Goal: Information Seeking & Learning: Learn about a topic

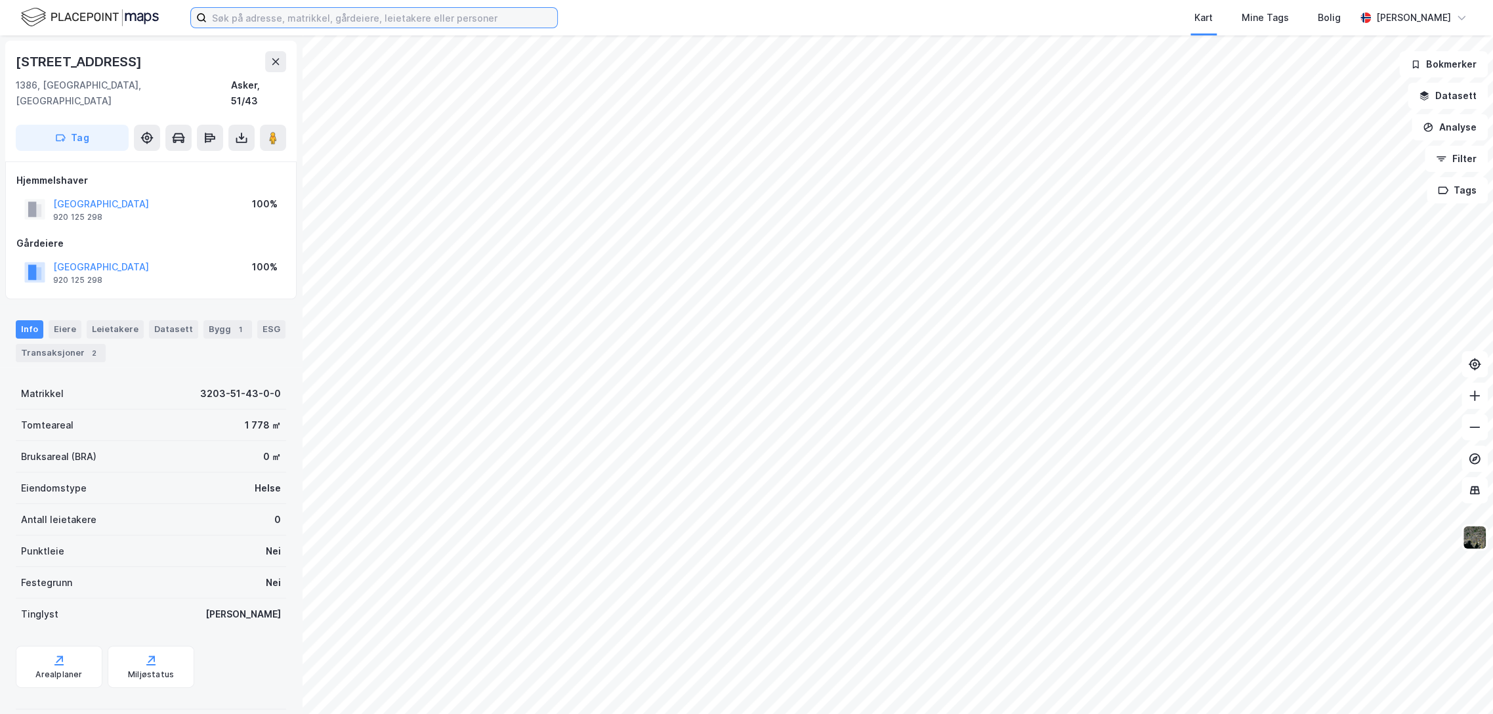
click at [272, 9] on input at bounding box center [382, 18] width 351 height 20
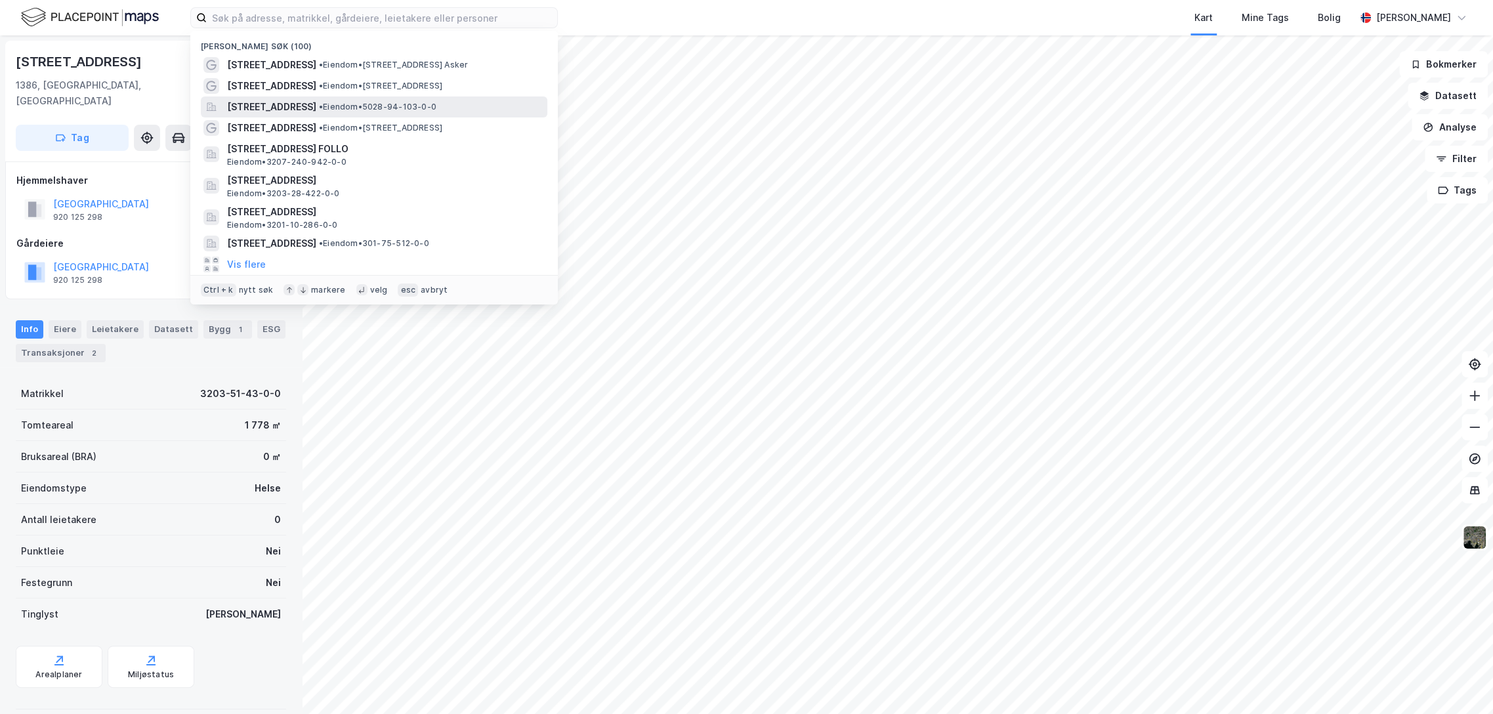
click at [296, 106] on span "[STREET_ADDRESS]" at bounding box center [271, 107] width 89 height 16
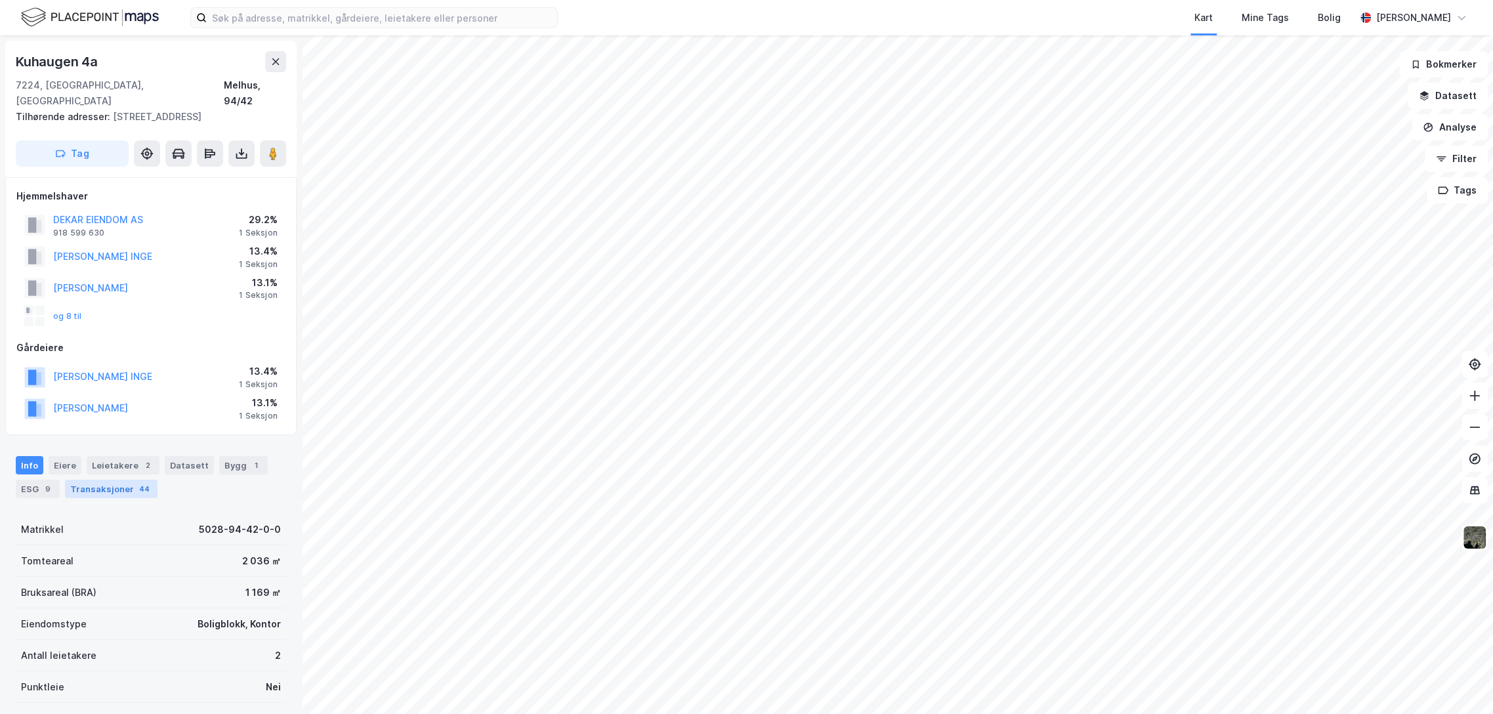
click at [131, 480] on div "Transaksjoner 44" at bounding box center [111, 489] width 93 height 18
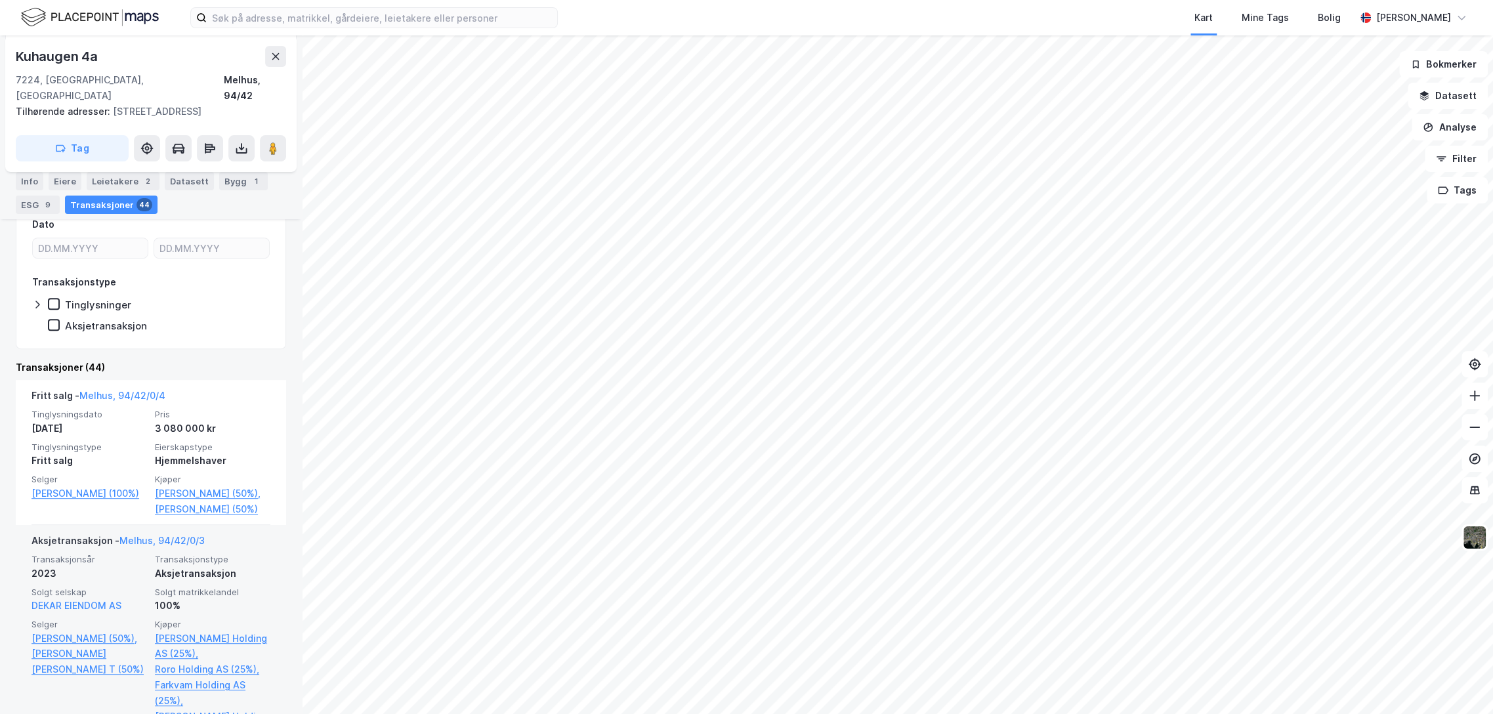
scroll to position [364, 0]
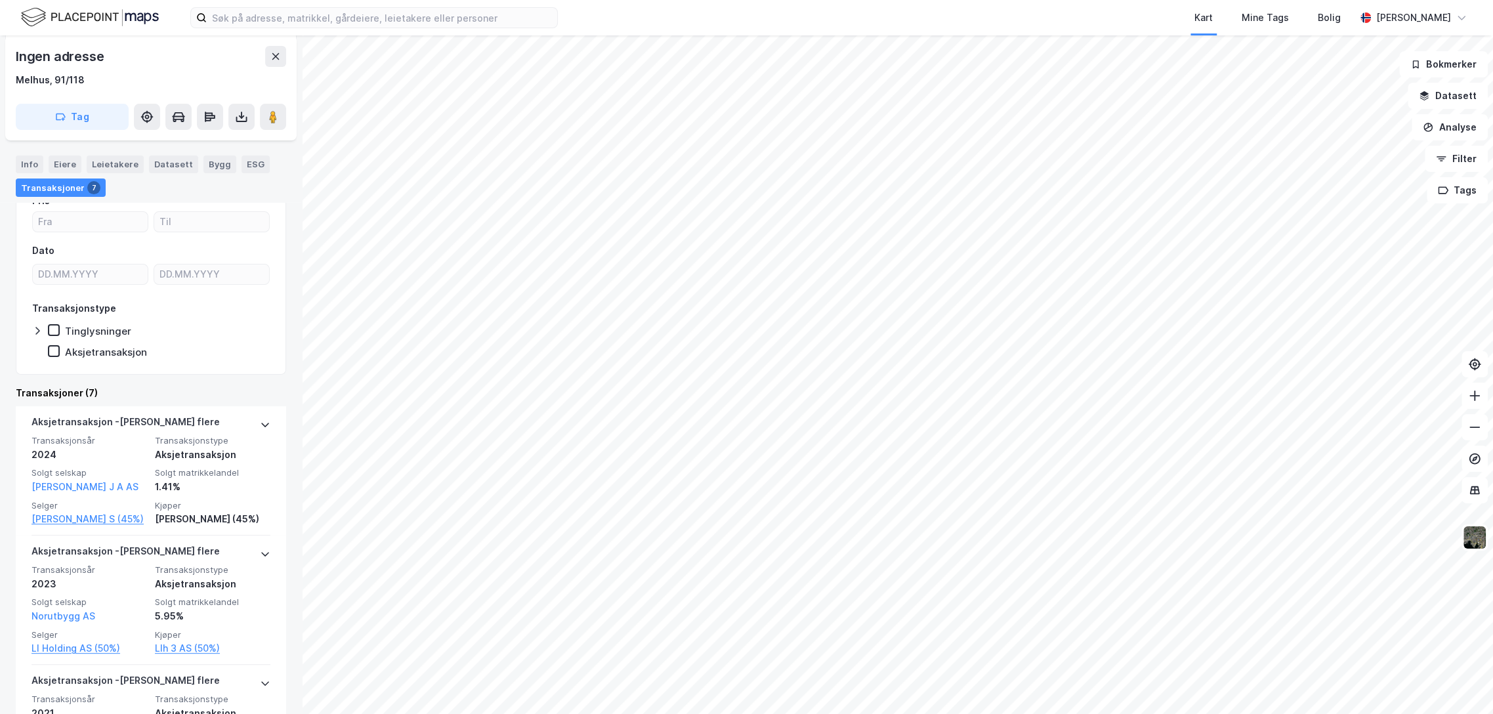
scroll to position [219, 0]
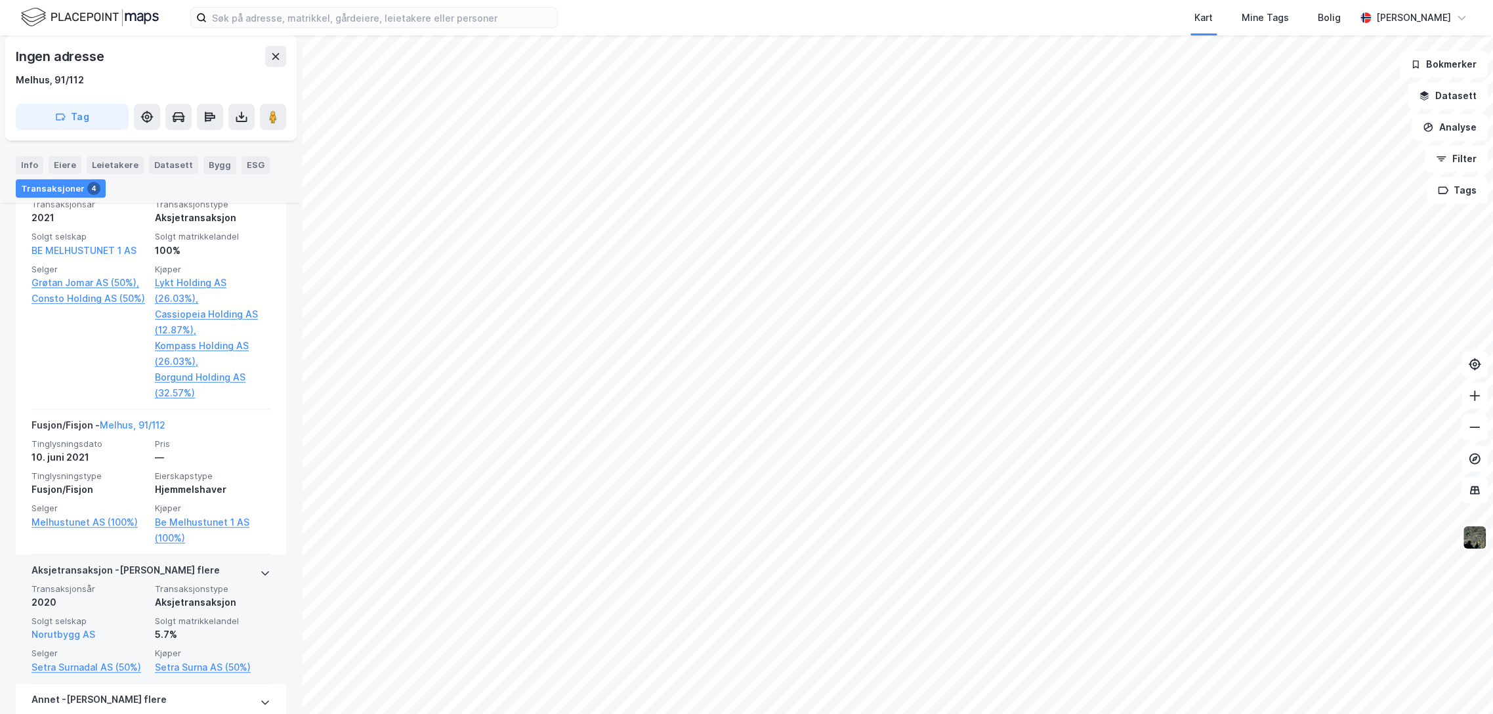
scroll to position [583, 0]
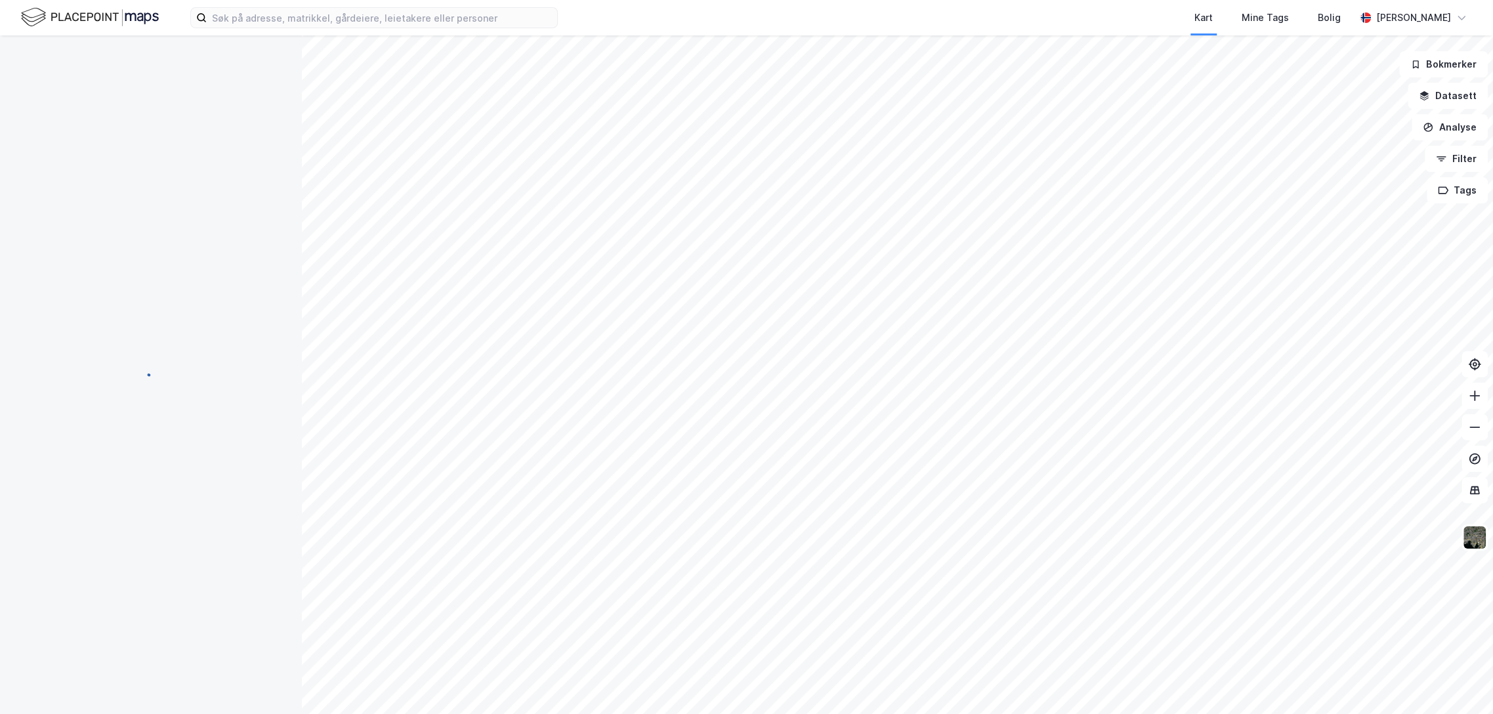
scroll to position [14, 0]
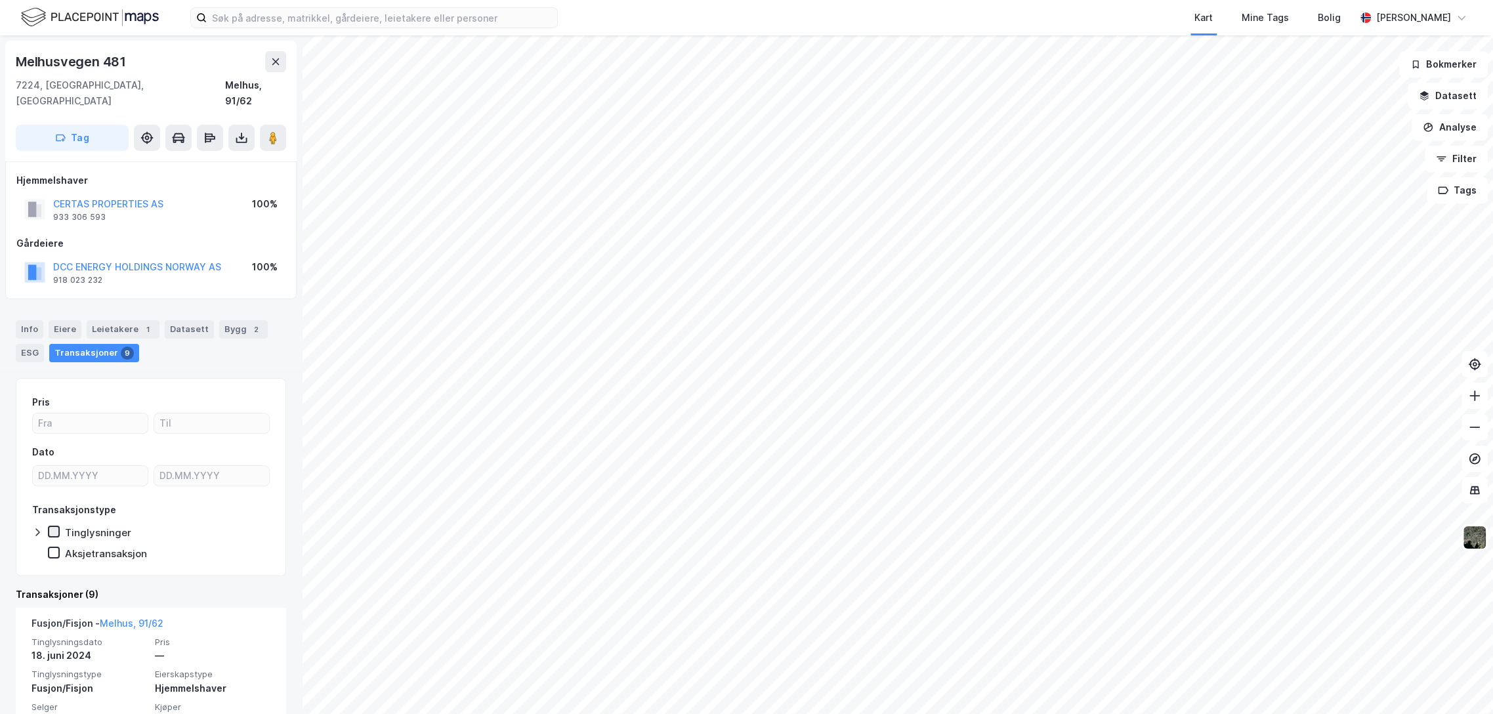
click at [48, 526] on div at bounding box center [54, 532] width 12 height 12
click at [35, 527] on icon at bounding box center [37, 532] width 11 height 11
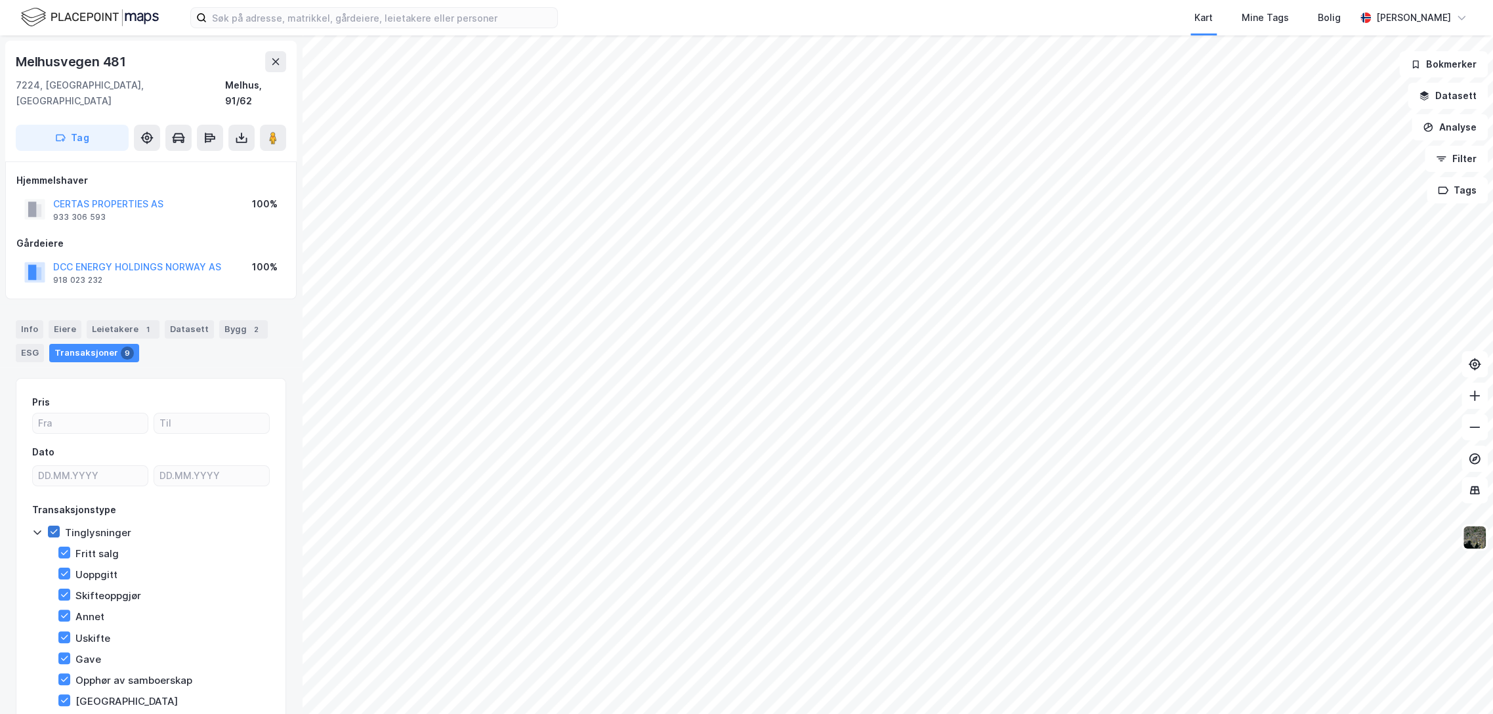
click at [53, 527] on icon at bounding box center [53, 531] width 9 height 9
click at [69, 547] on div at bounding box center [64, 553] width 12 height 12
click at [37, 527] on icon at bounding box center [37, 532] width 11 height 11
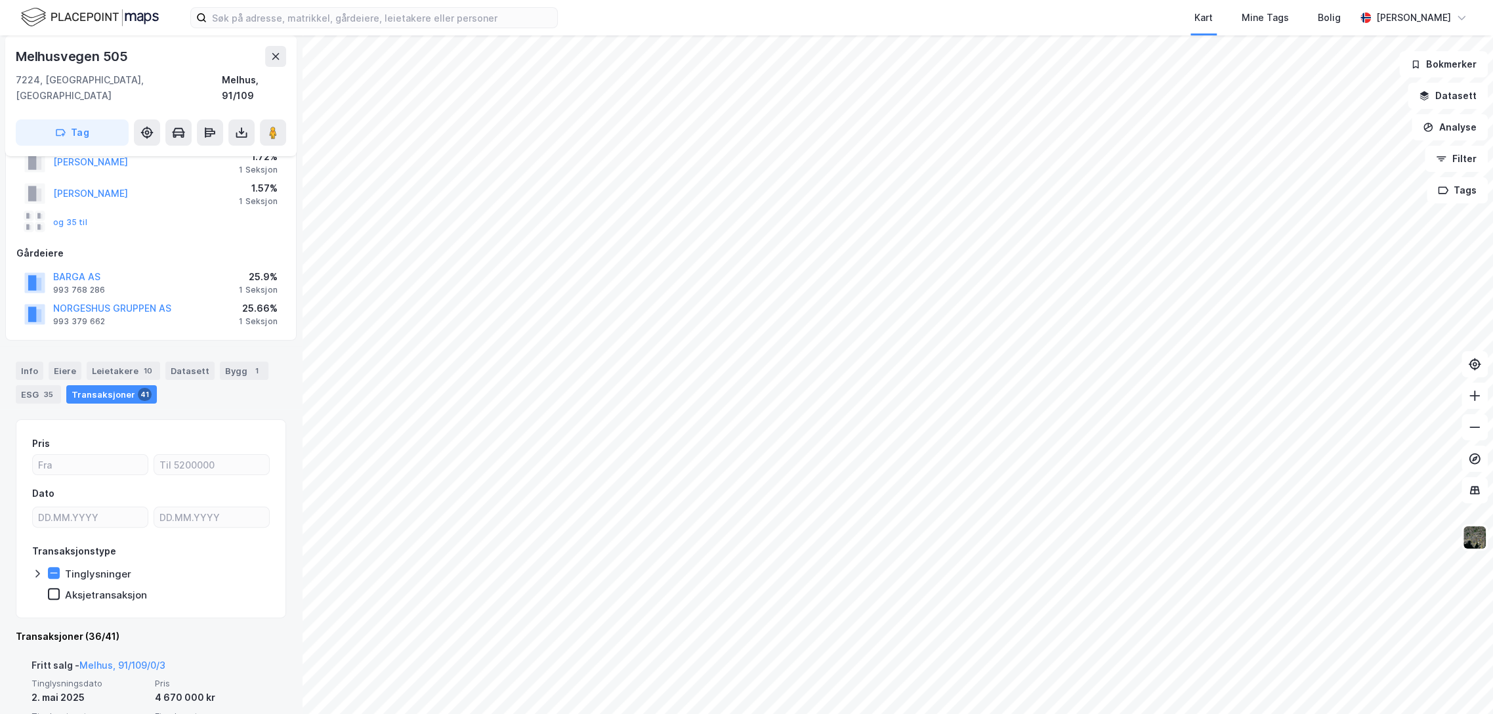
scroll to position [292, 0]
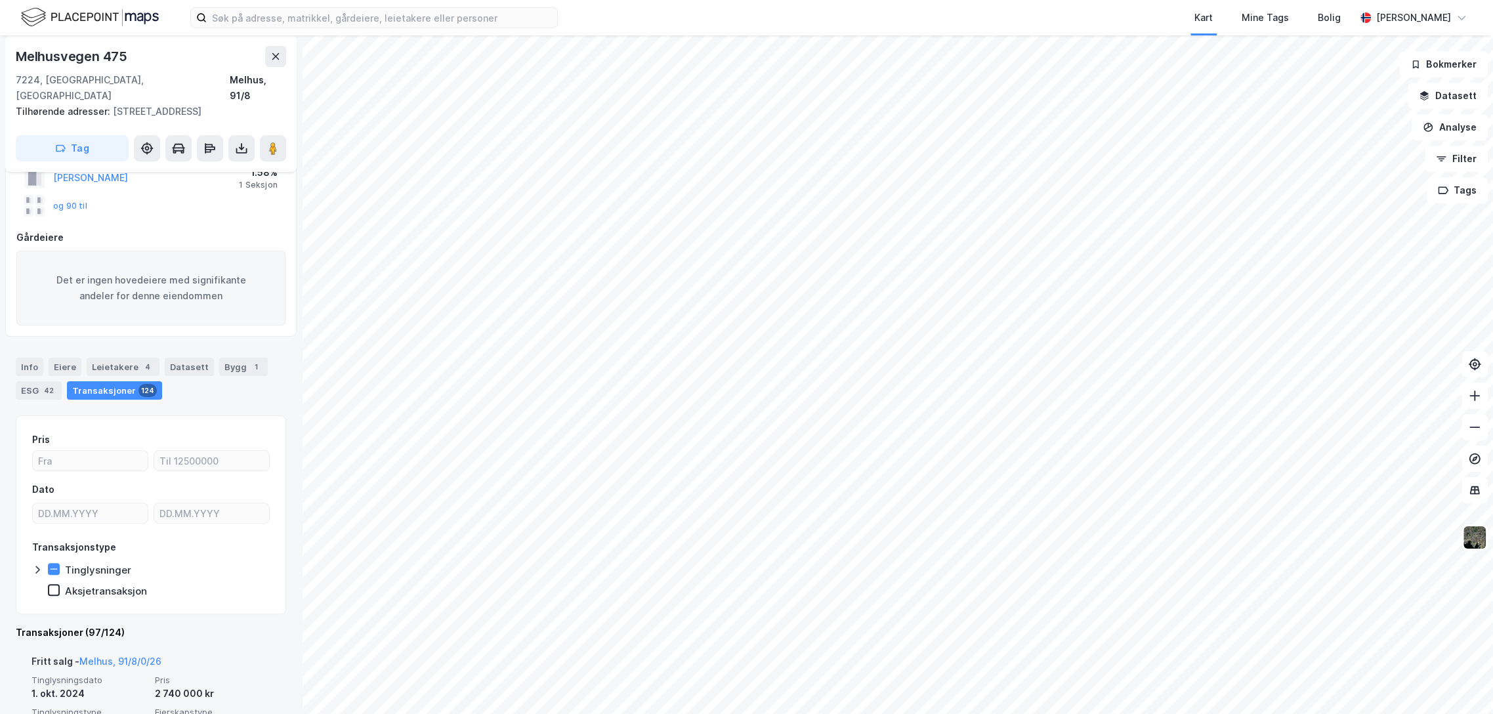
scroll to position [329, 0]
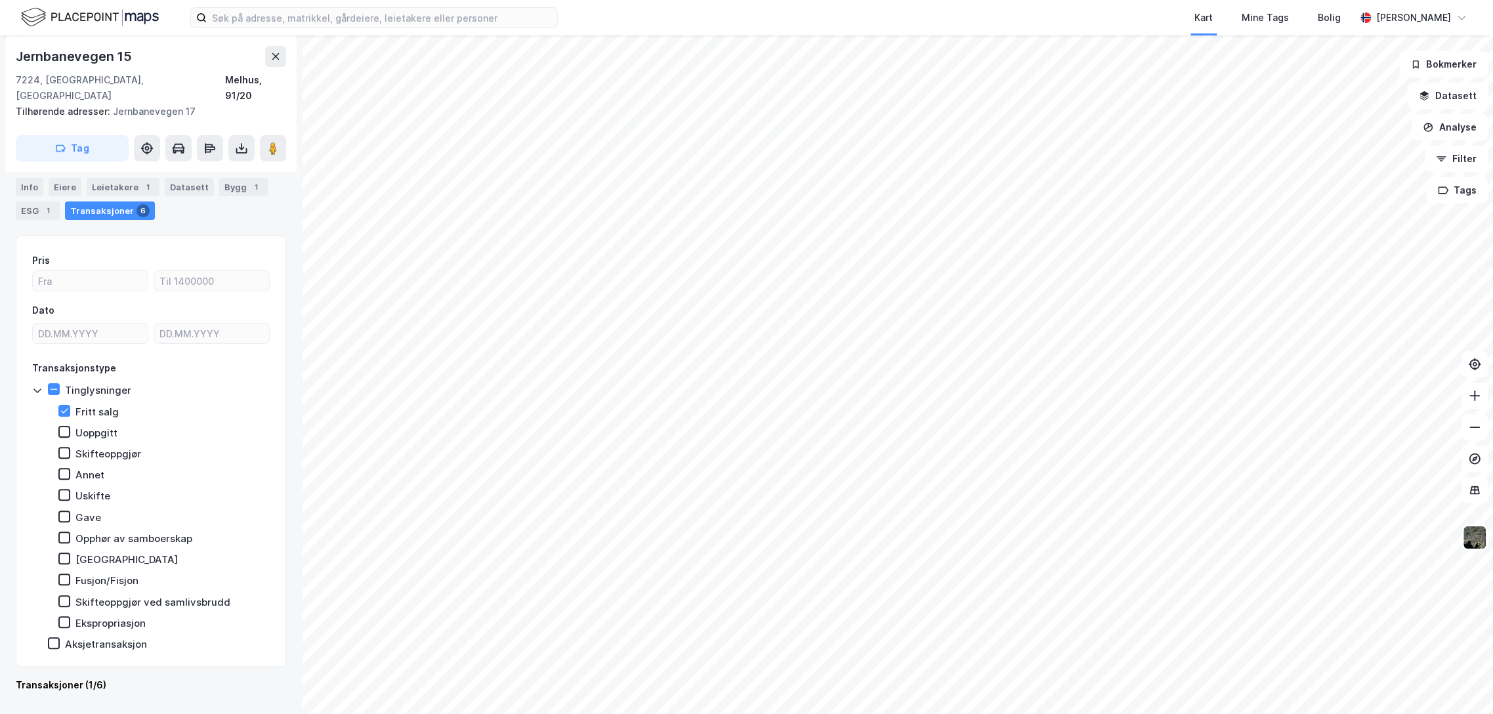
scroll to position [54, 0]
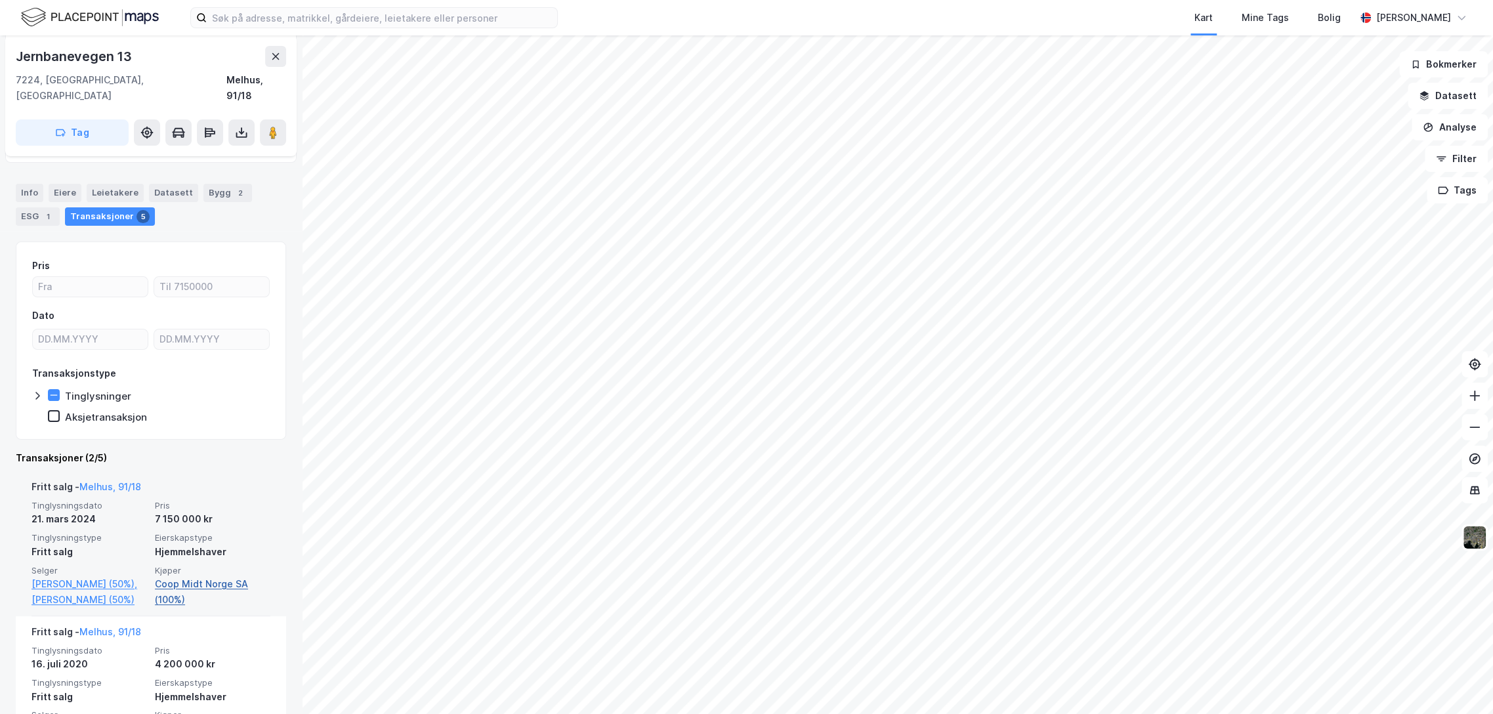
scroll to position [146, 0]
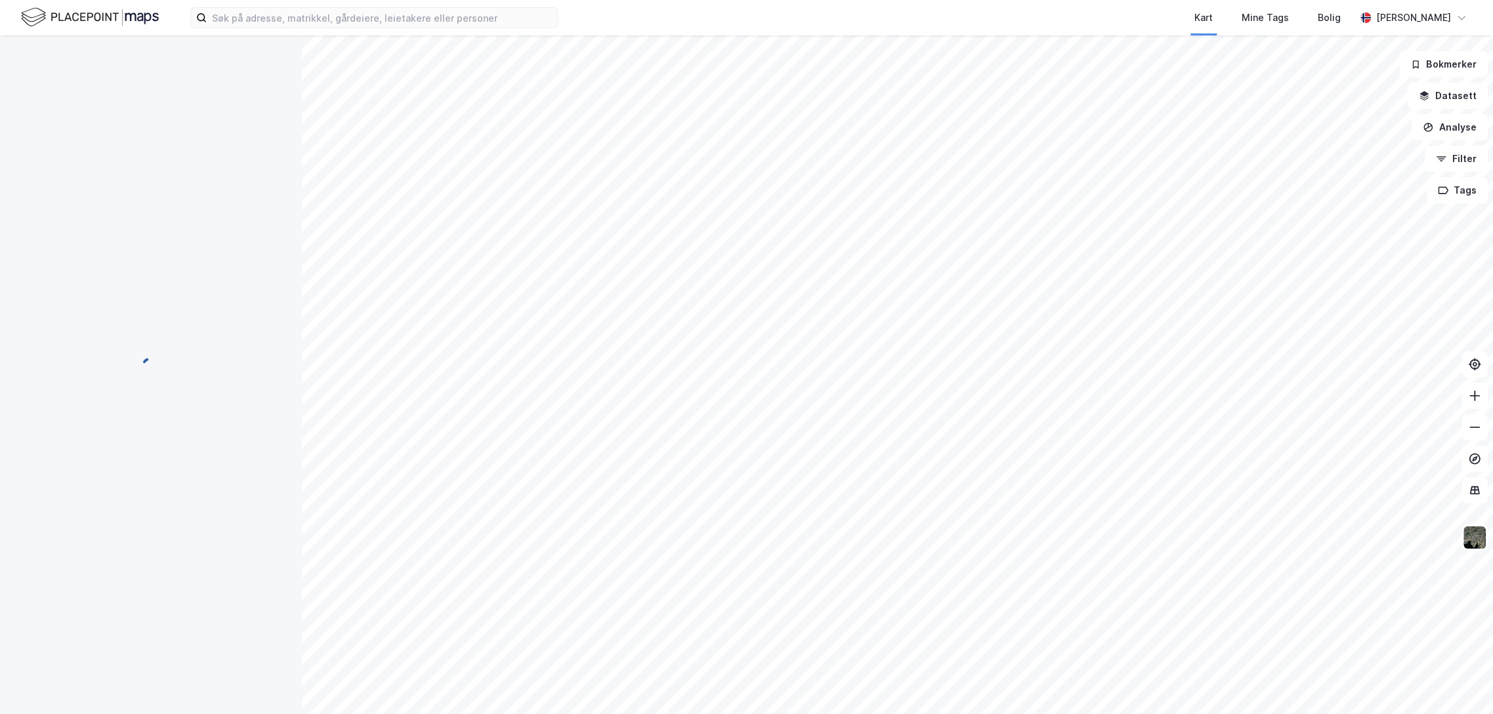
scroll to position [54, 0]
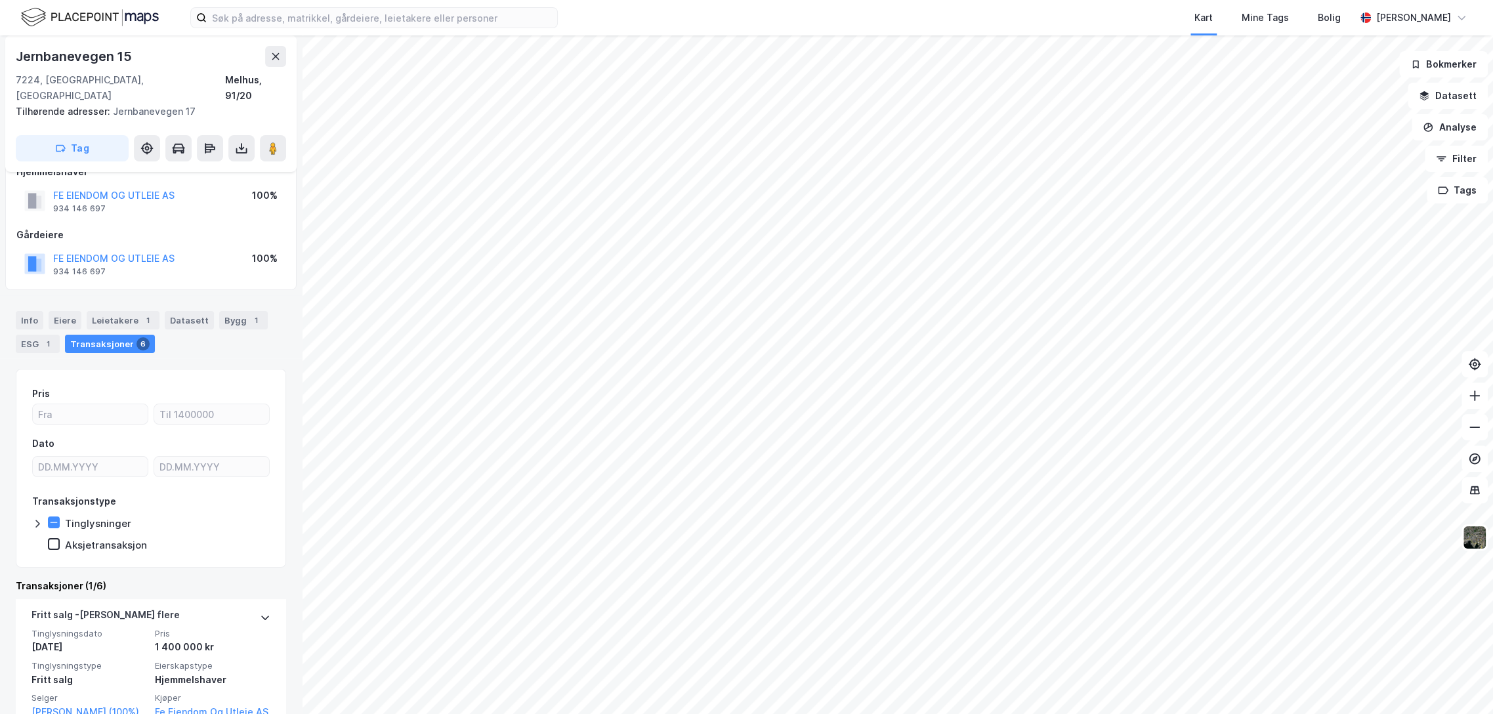
scroll to position [54, 0]
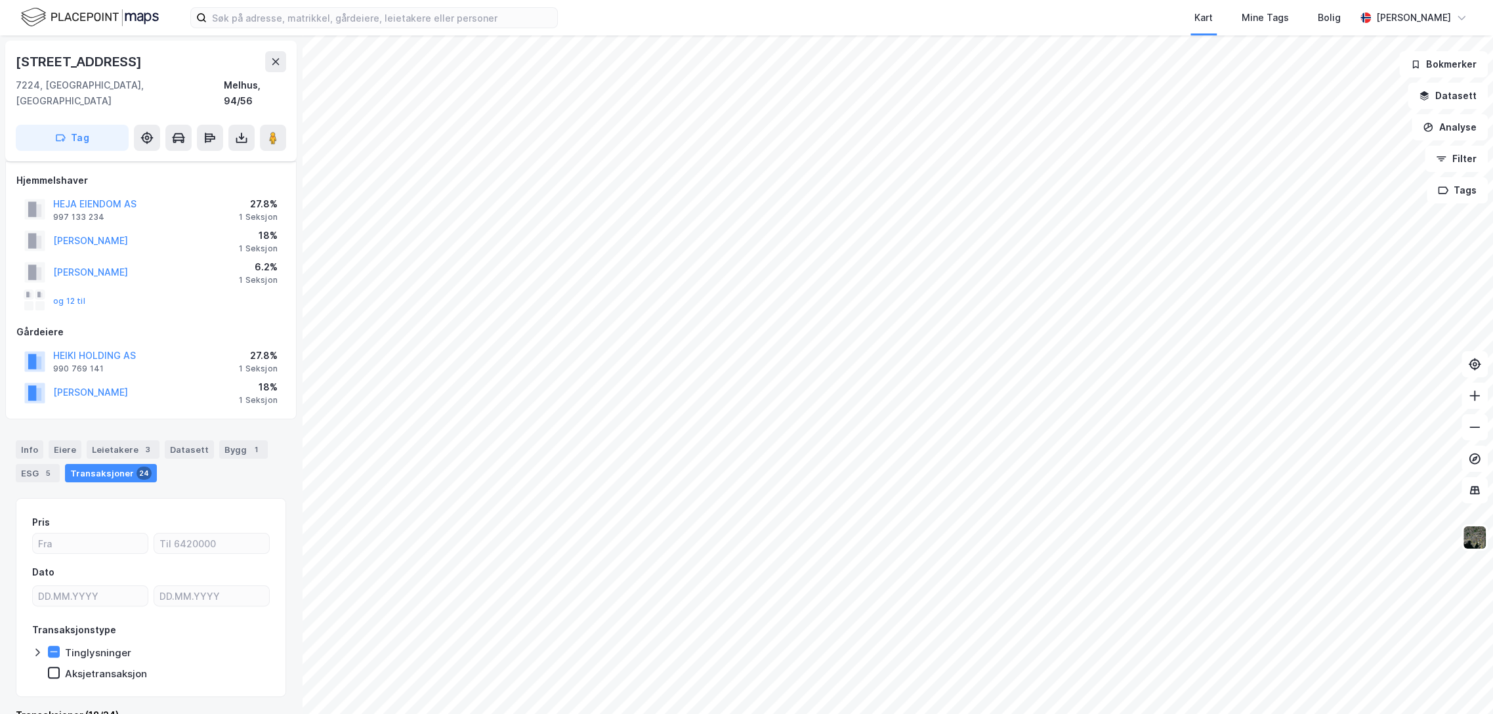
scroll to position [54, 0]
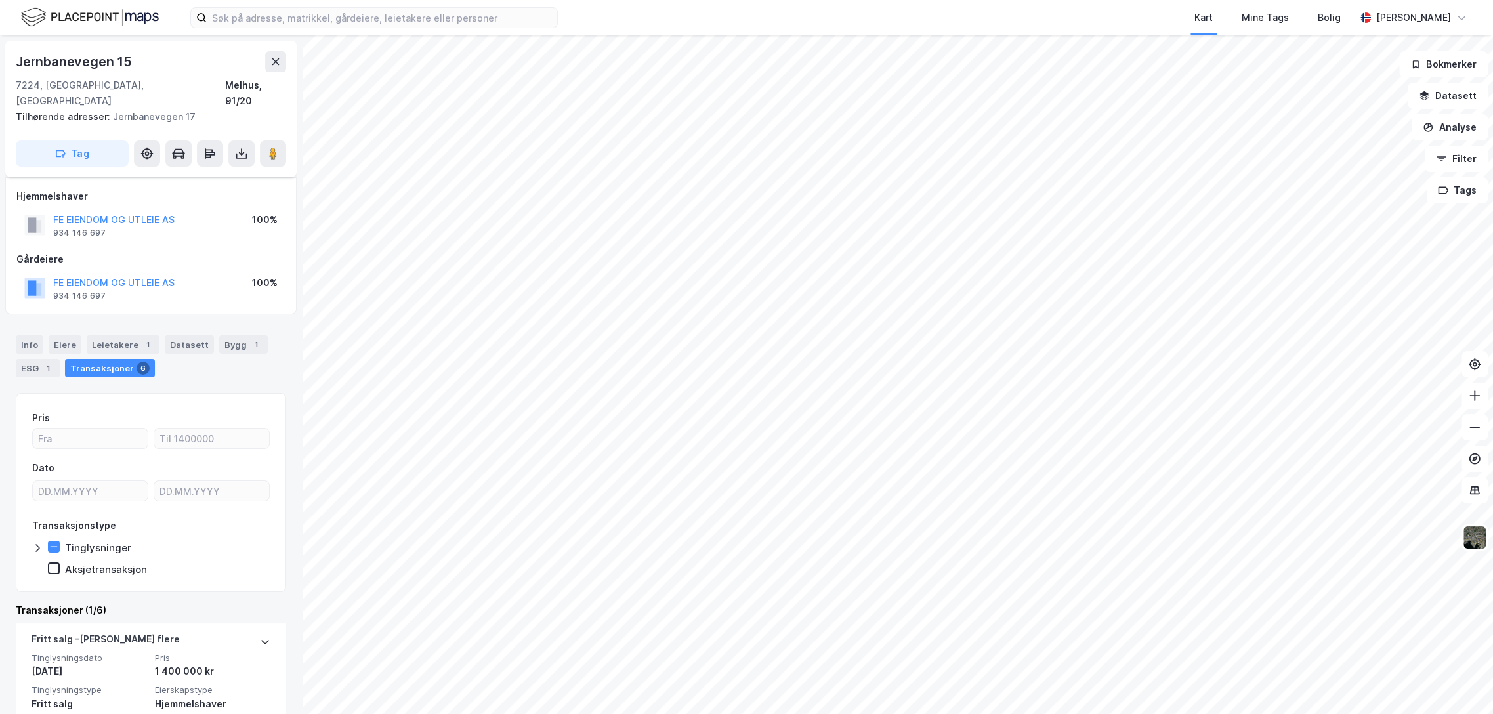
scroll to position [54, 0]
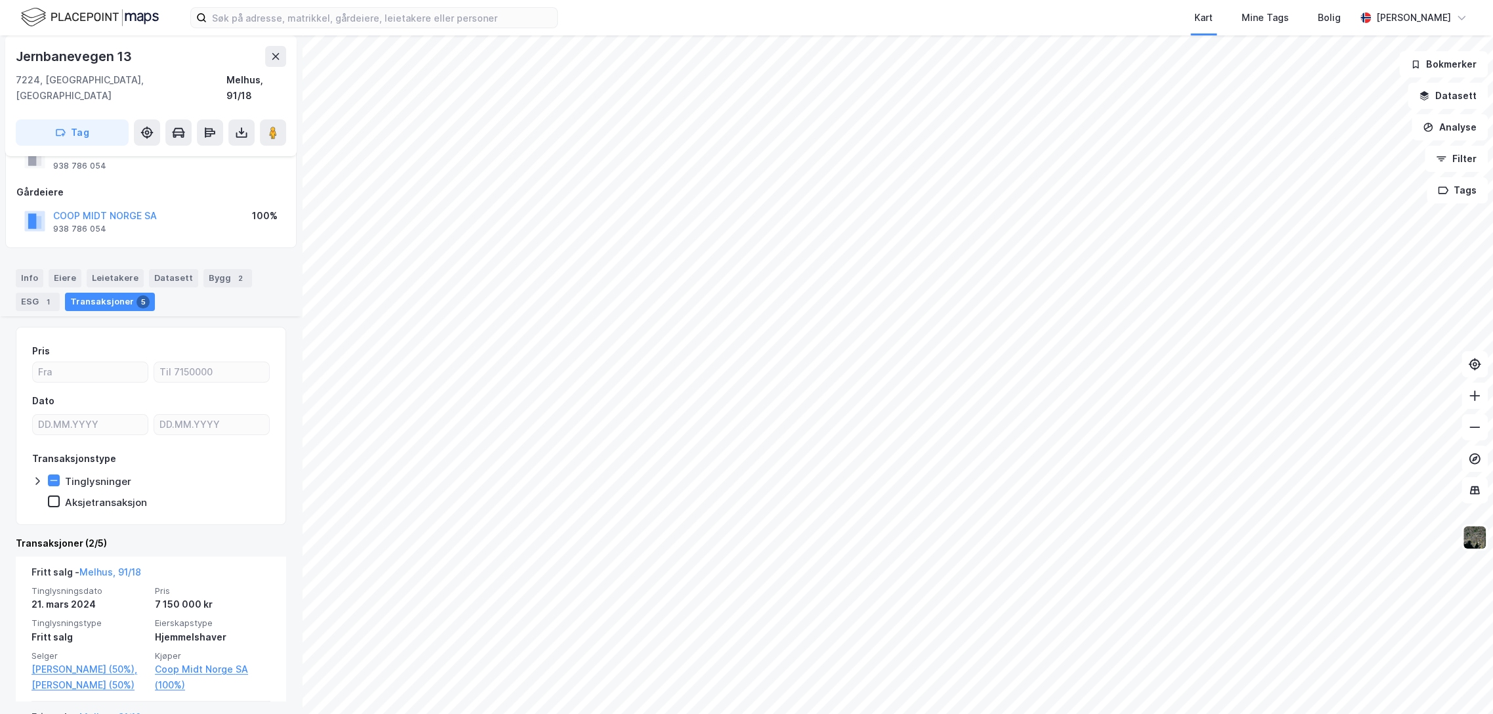
scroll to position [215, 0]
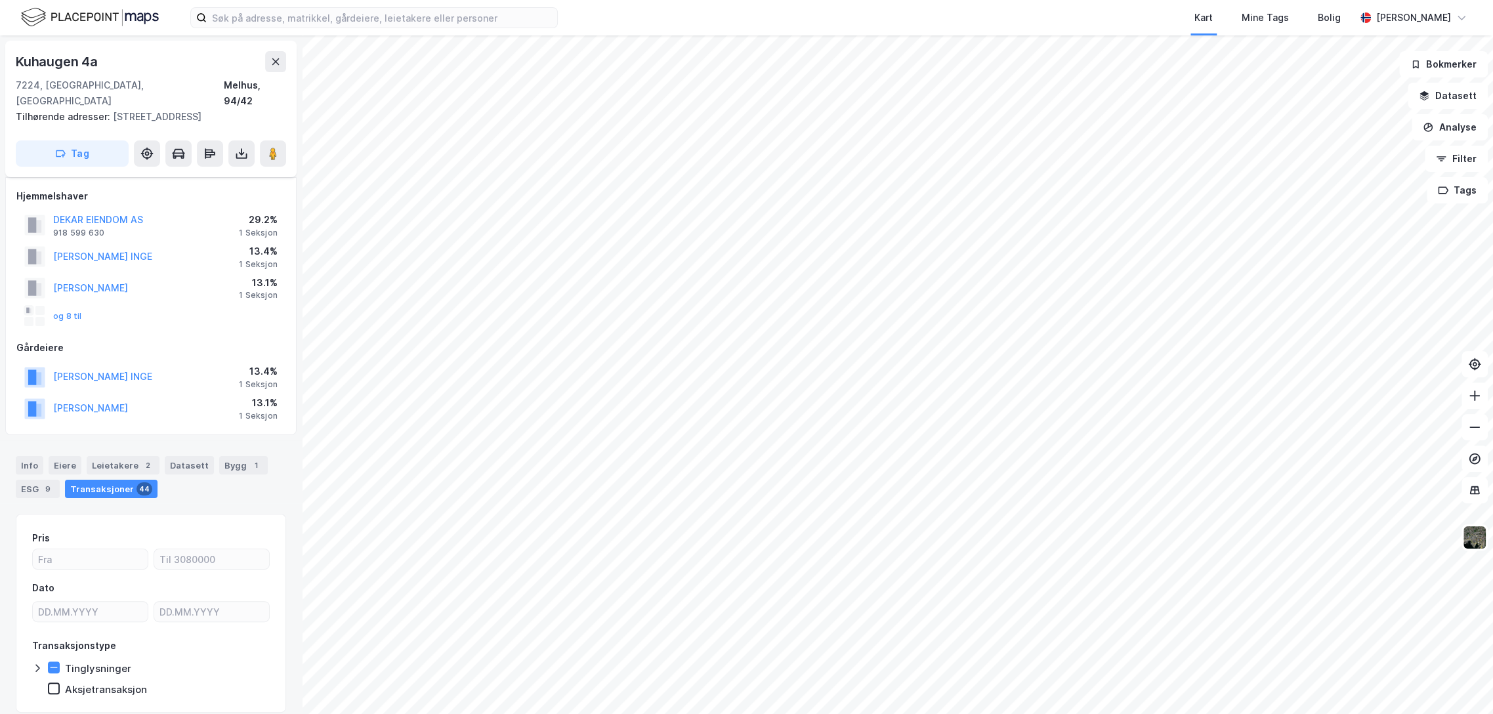
scroll to position [215, 0]
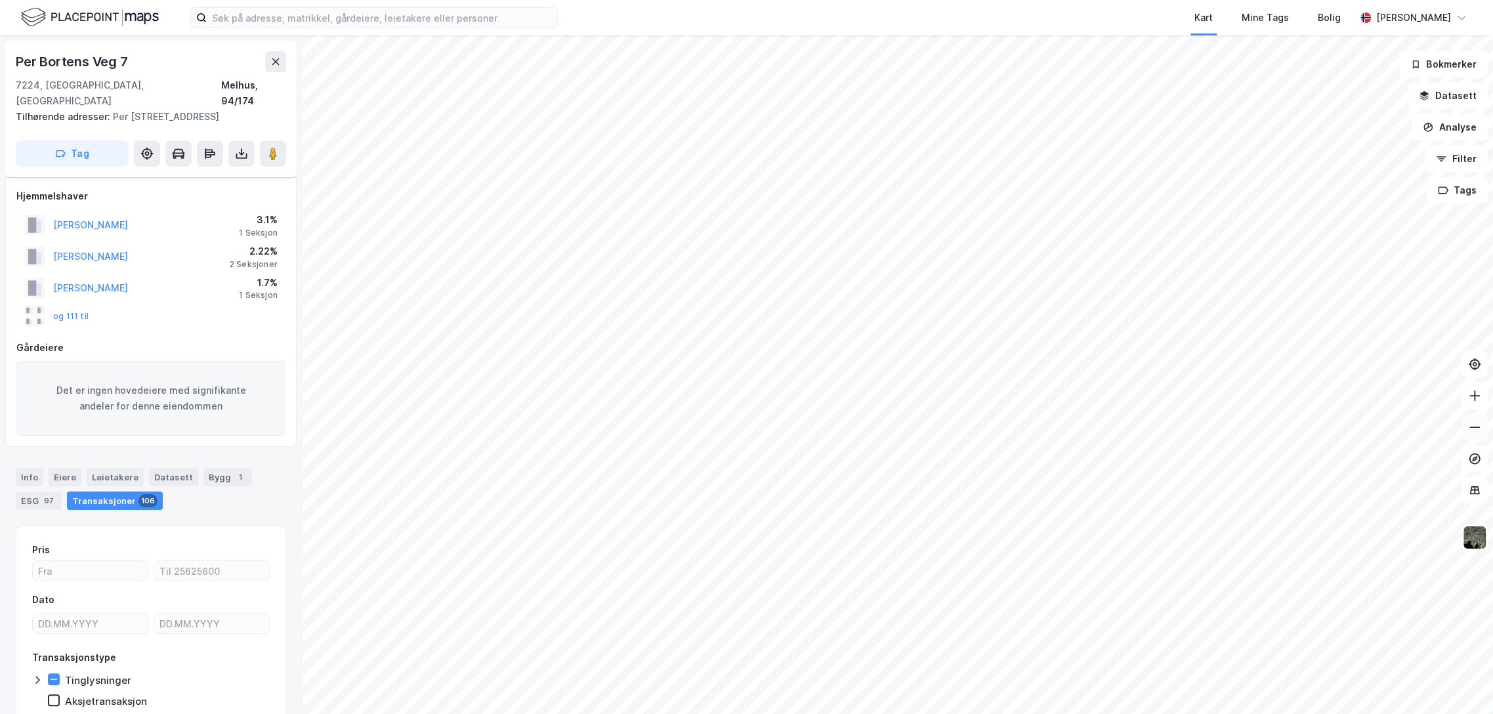
scroll to position [63, 0]
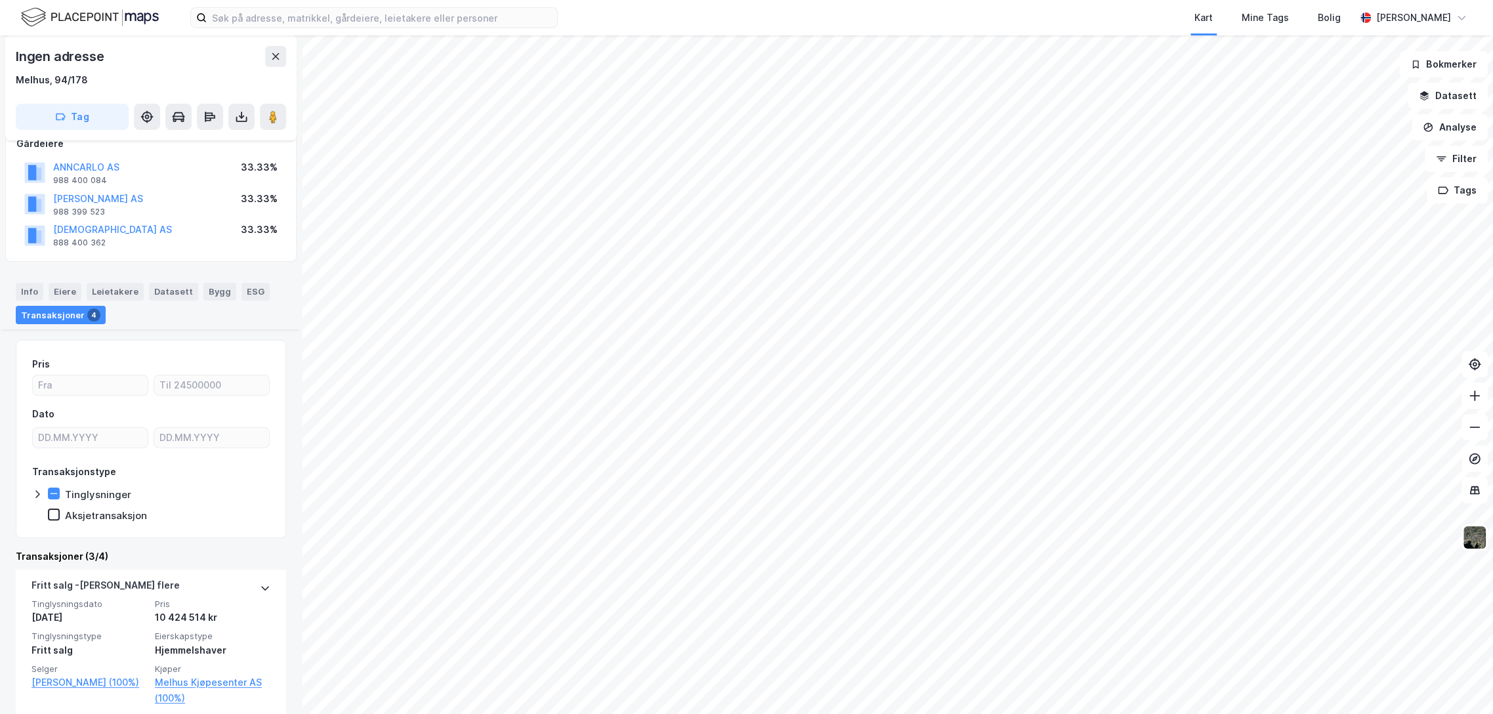
scroll to position [291, 0]
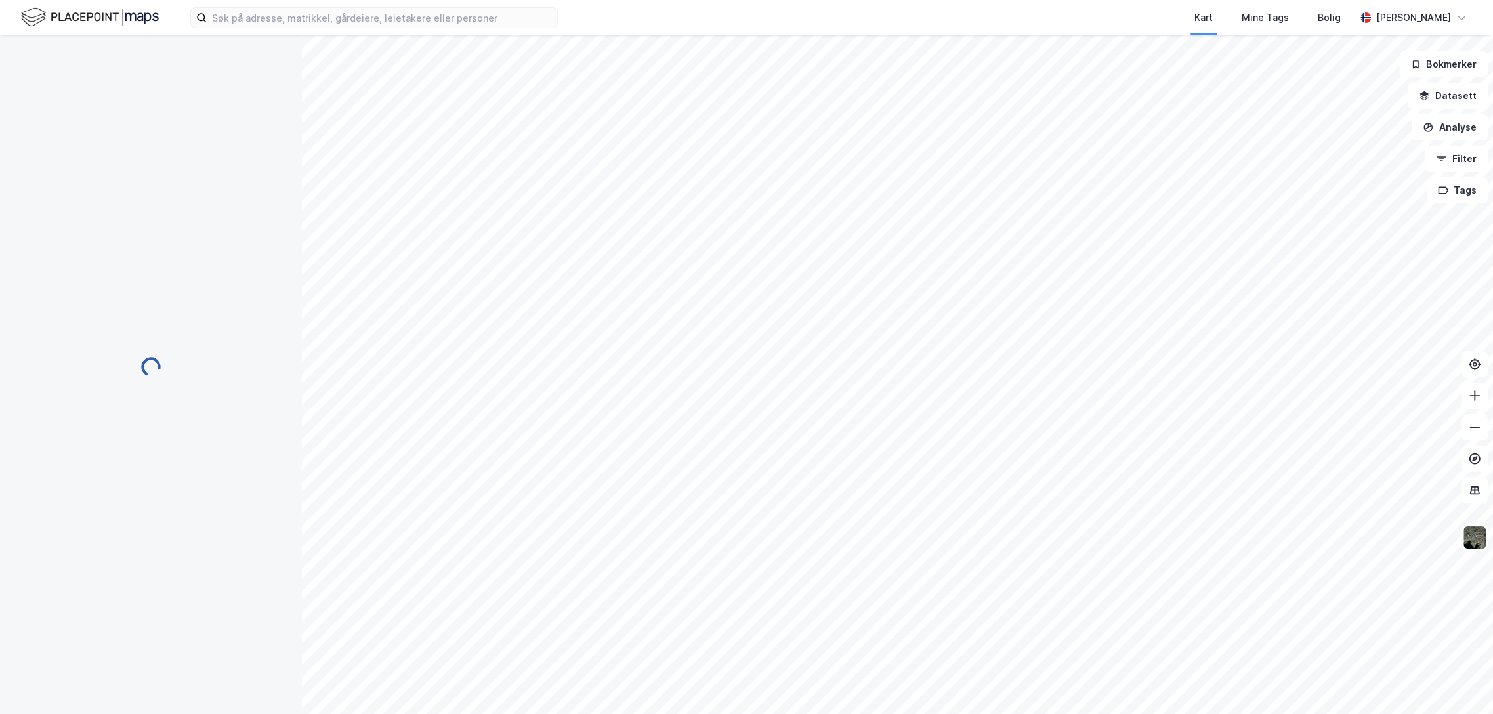
scroll to position [194, 0]
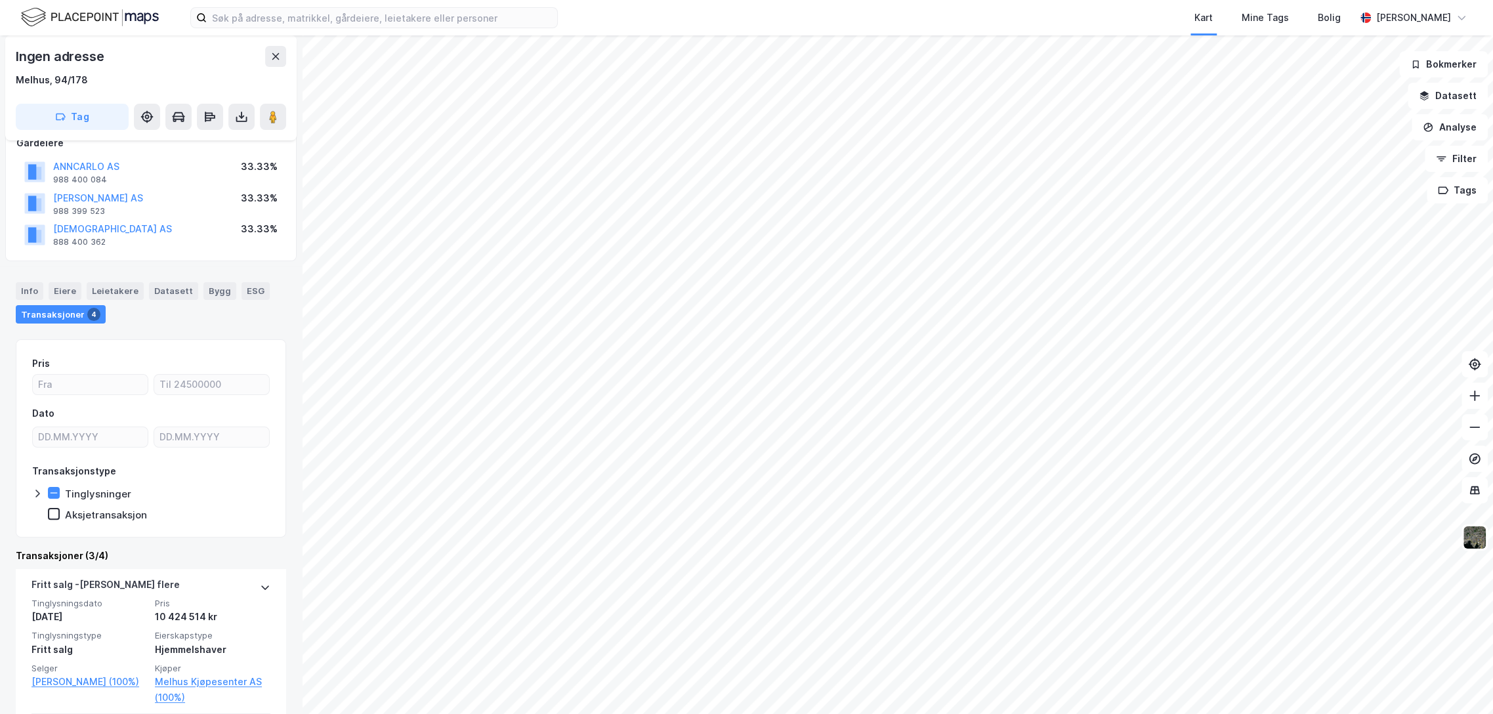
scroll to position [192, 0]
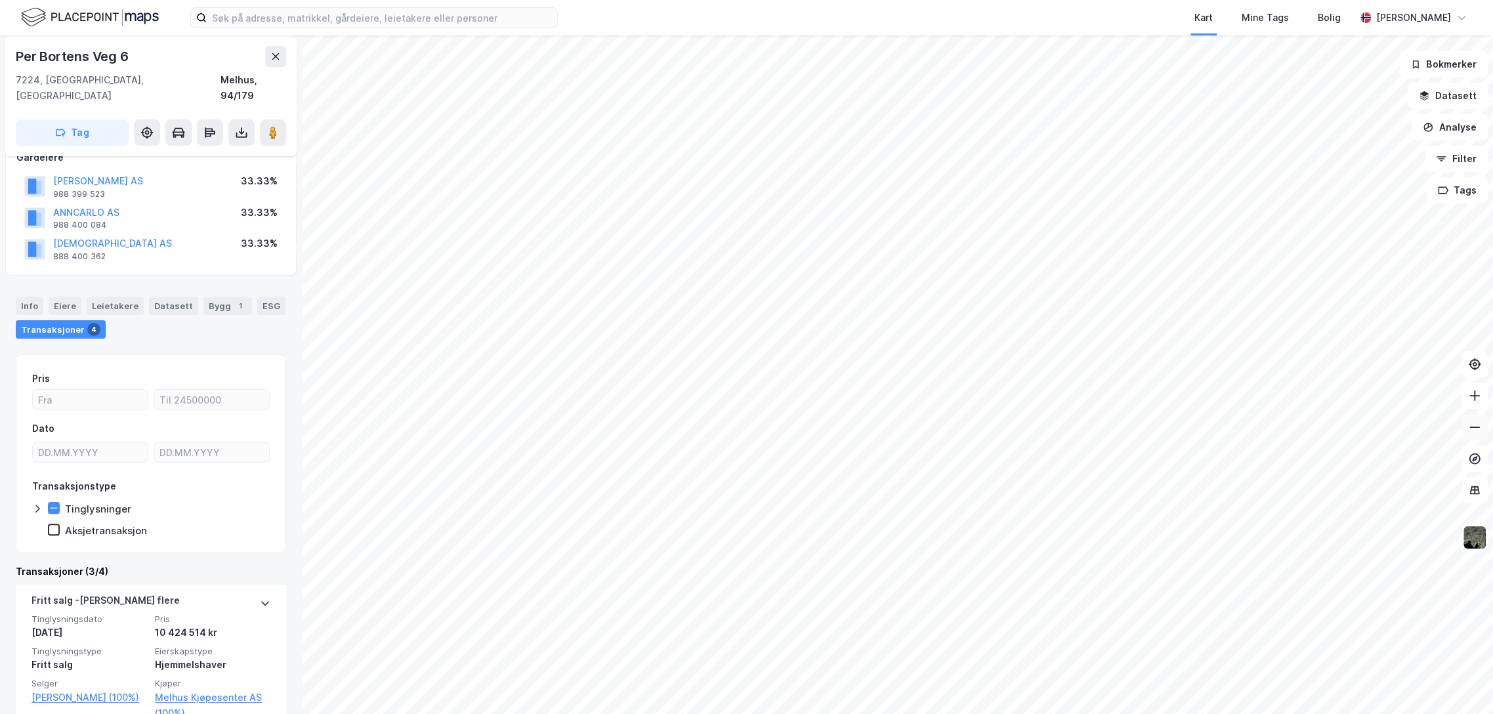
scroll to position [192, 0]
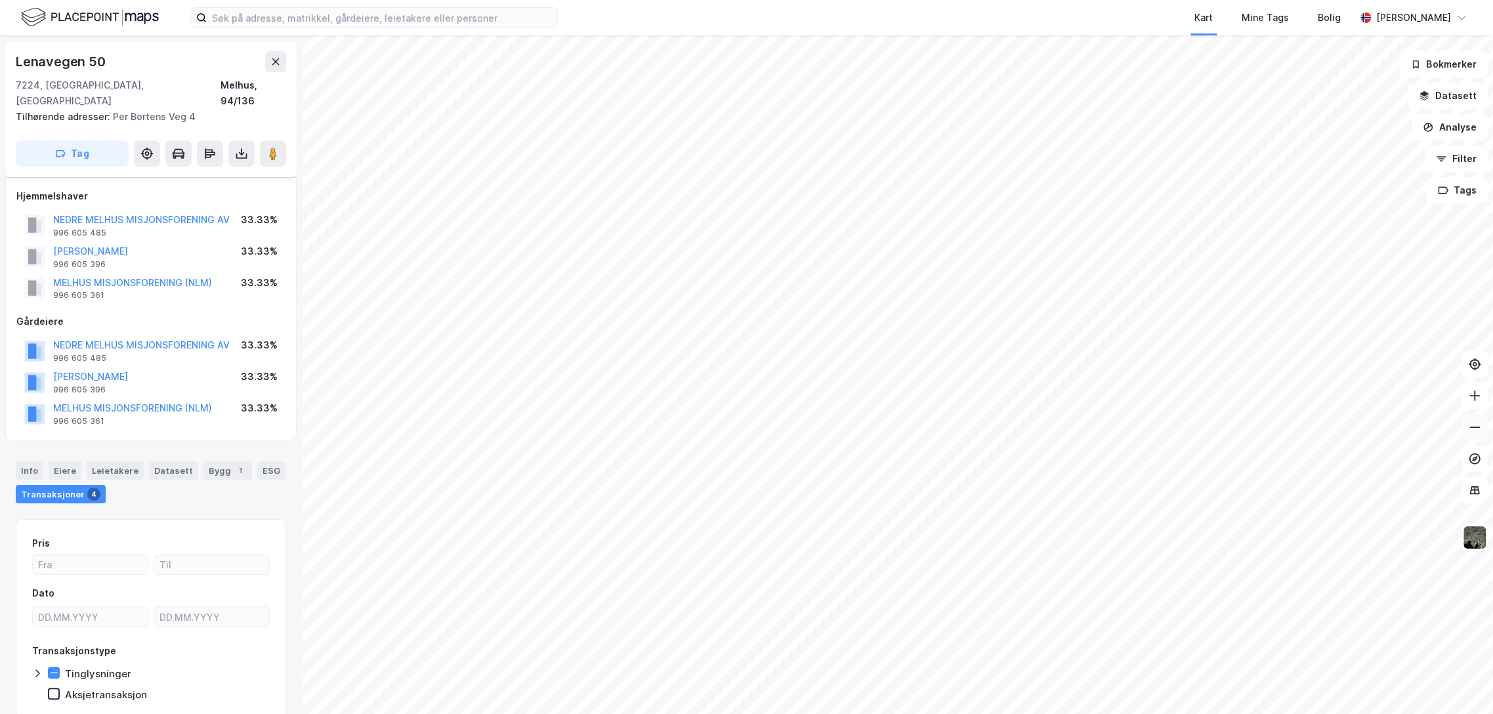
scroll to position [95, 0]
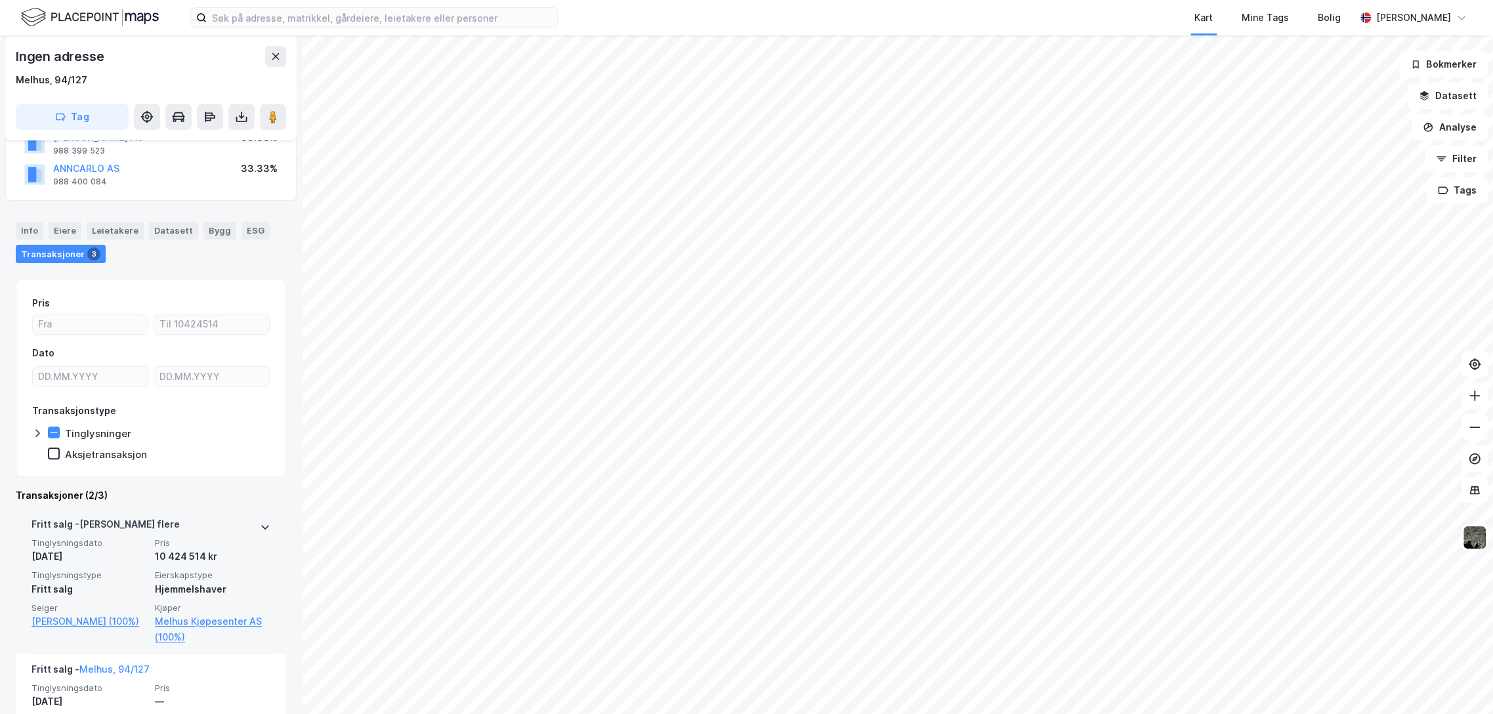
scroll to position [146, 0]
click at [165, 559] on div "10 424 514 kr" at bounding box center [213, 556] width 116 height 16
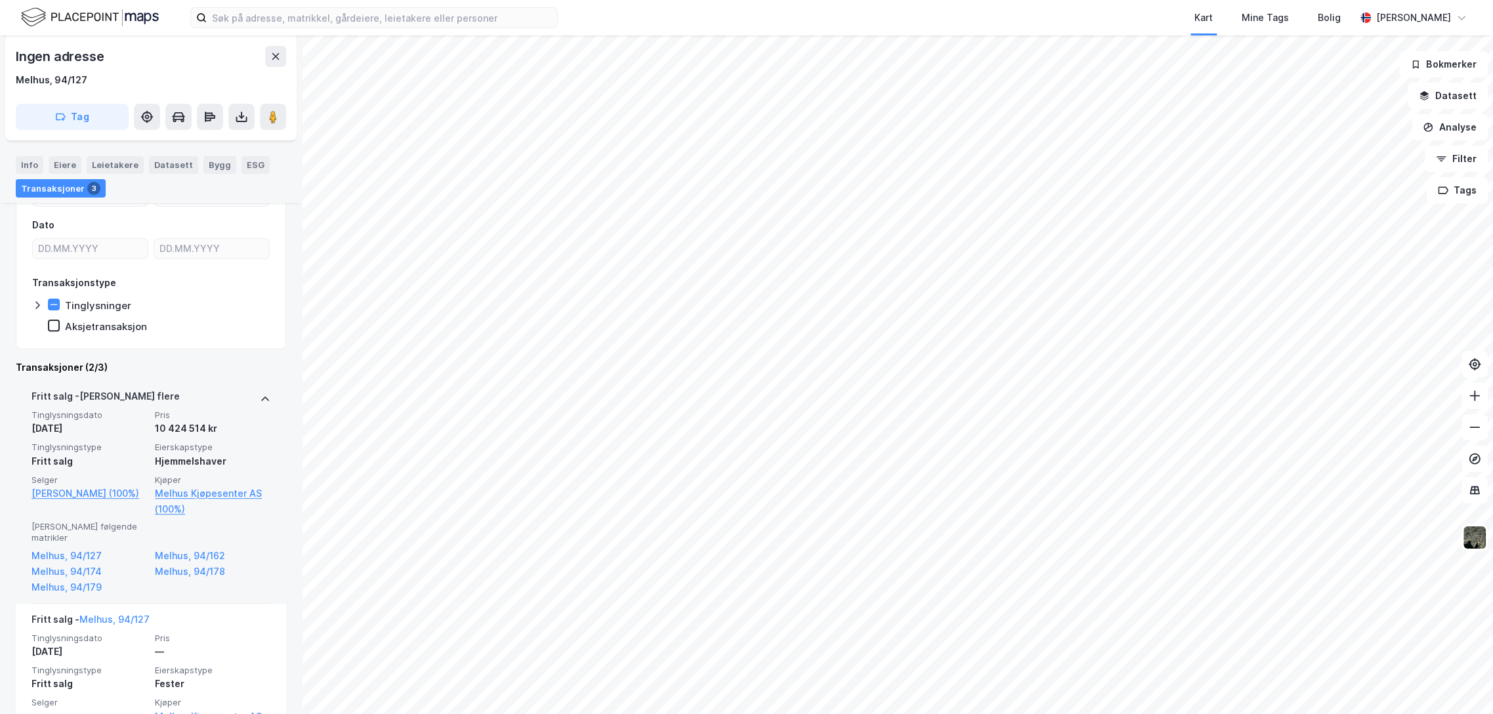
scroll to position [291, 0]
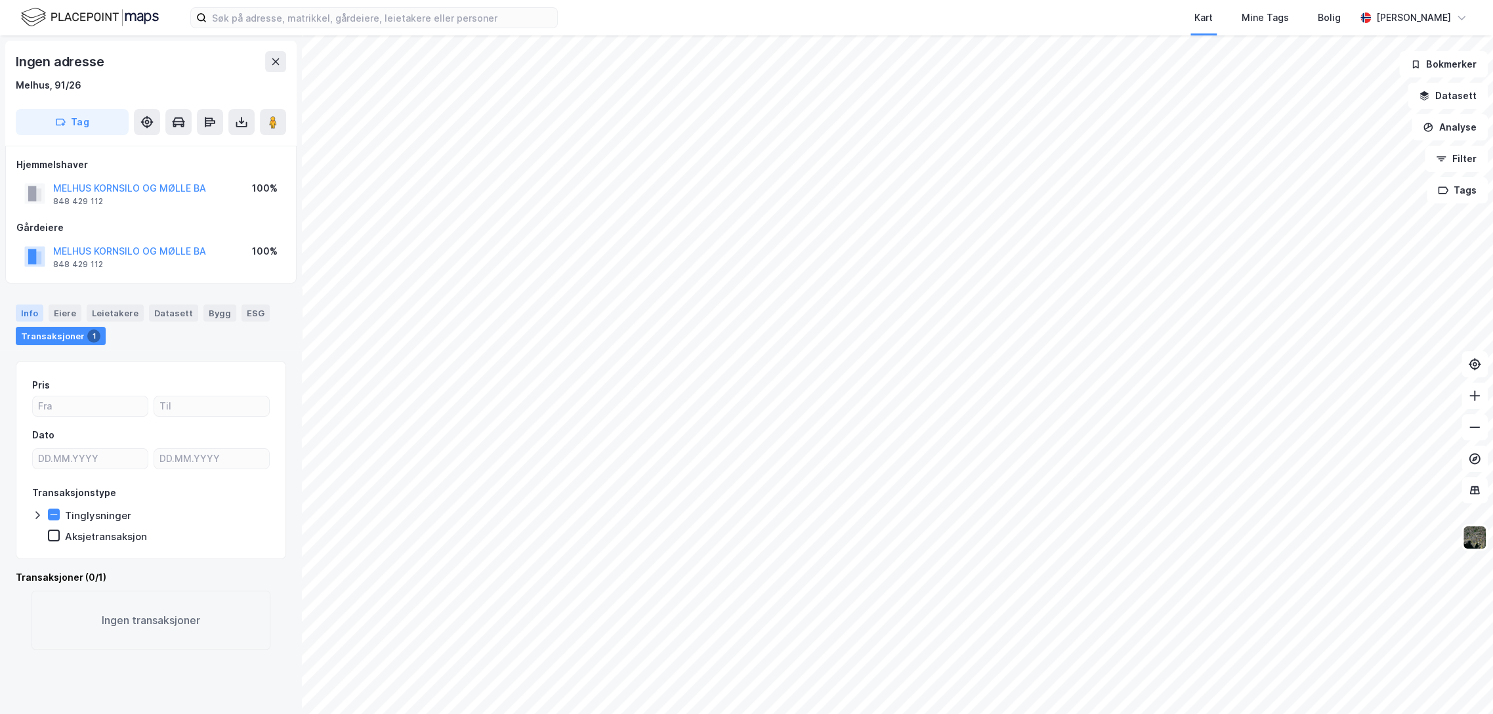
click at [30, 307] on div "Info" at bounding box center [30, 313] width 28 height 17
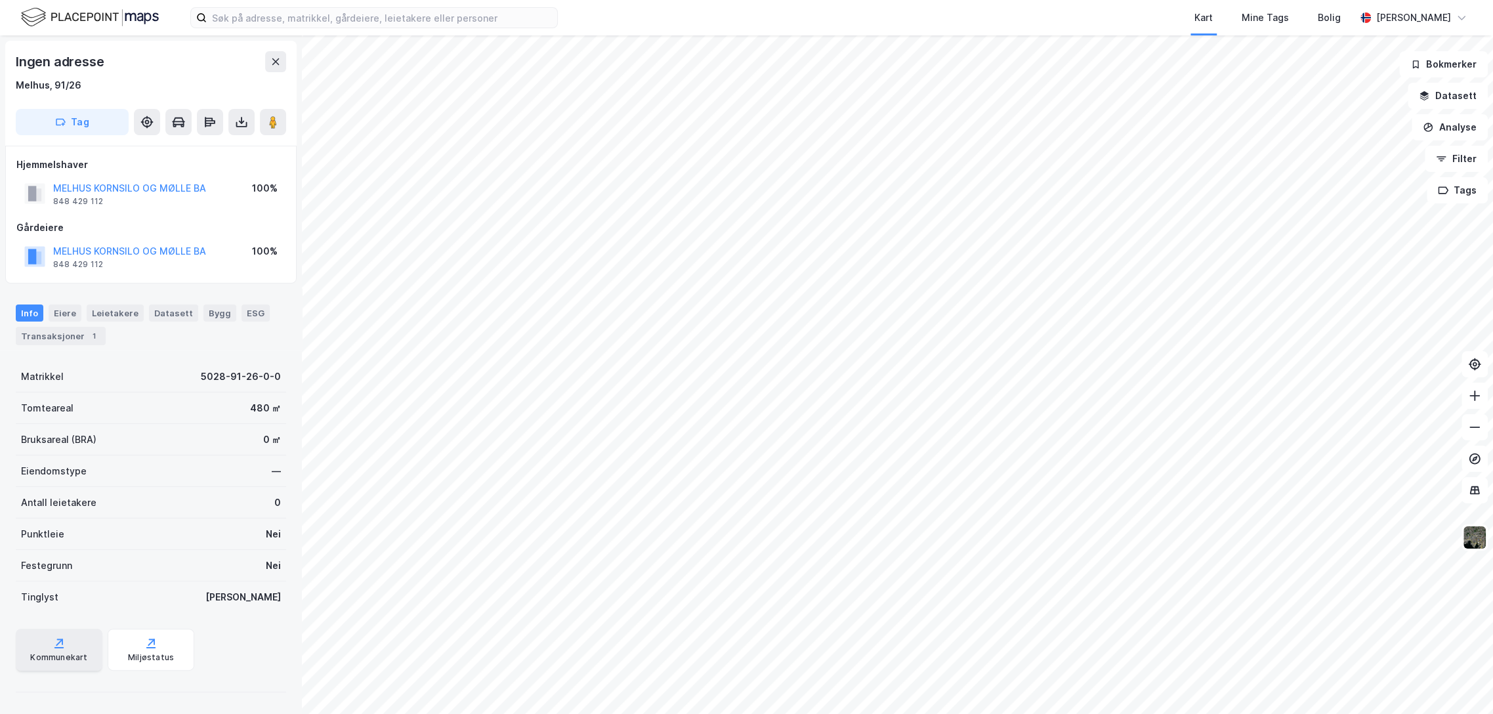
click at [47, 660] on div "Kommunekart" at bounding box center [58, 657] width 57 height 11
click at [81, 339] on div "Transaksjoner 1" at bounding box center [61, 336] width 90 height 18
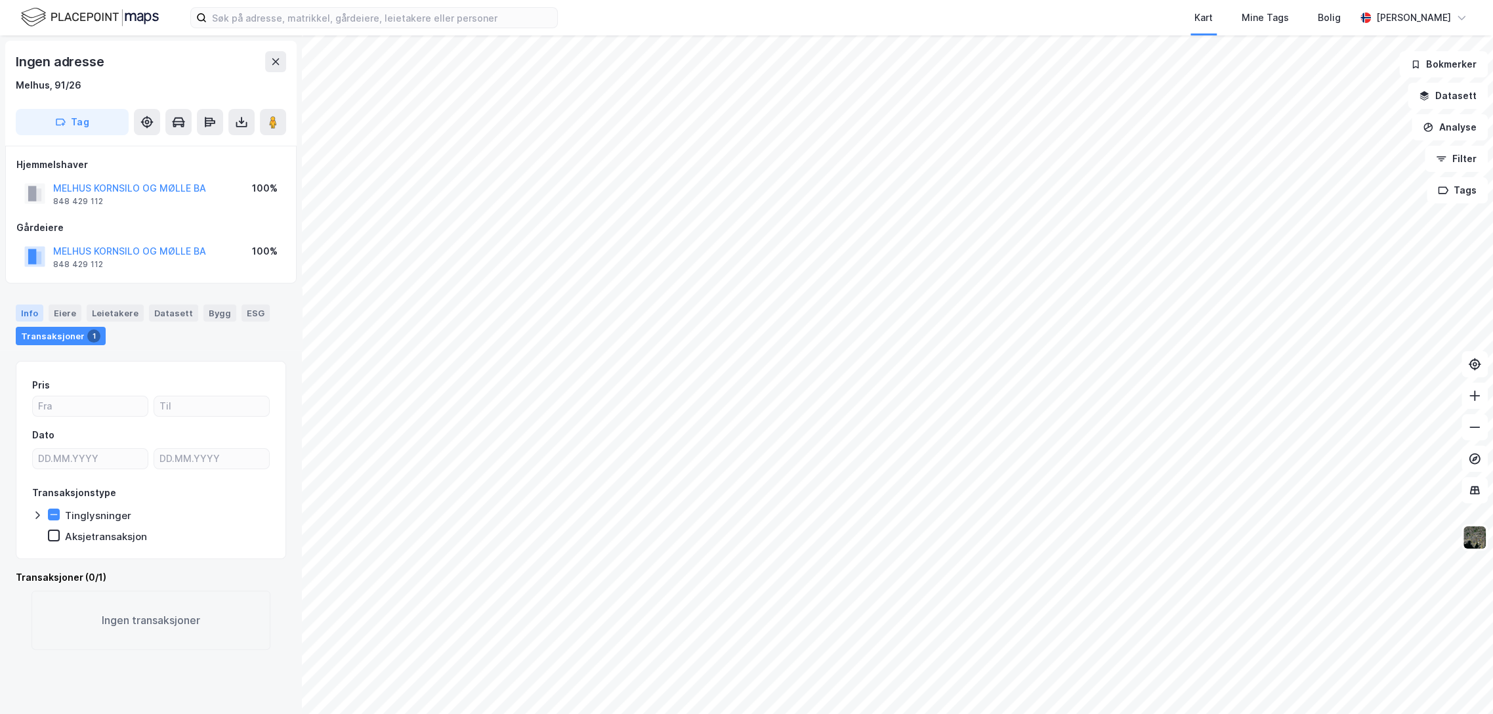
click at [36, 312] on div "Info" at bounding box center [30, 313] width 28 height 17
